Goal: Task Accomplishment & Management: Manage account settings

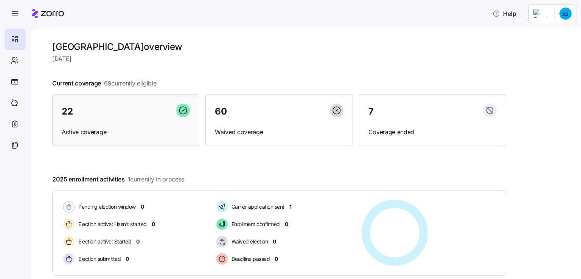
click at [67, 112] on span "22" at bounding box center [67, 111] width 11 height 9
